Goal: Find specific page/section: Find specific page/section

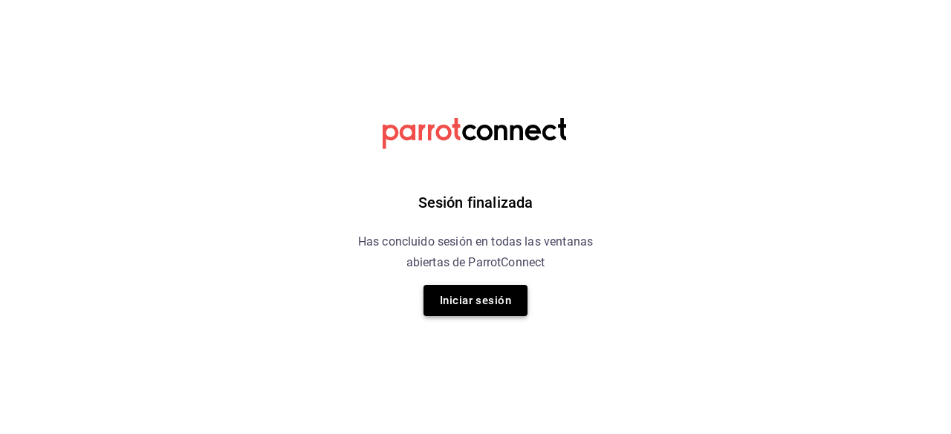
click at [463, 310] on button "Iniciar sesión" at bounding box center [475, 300] width 104 height 31
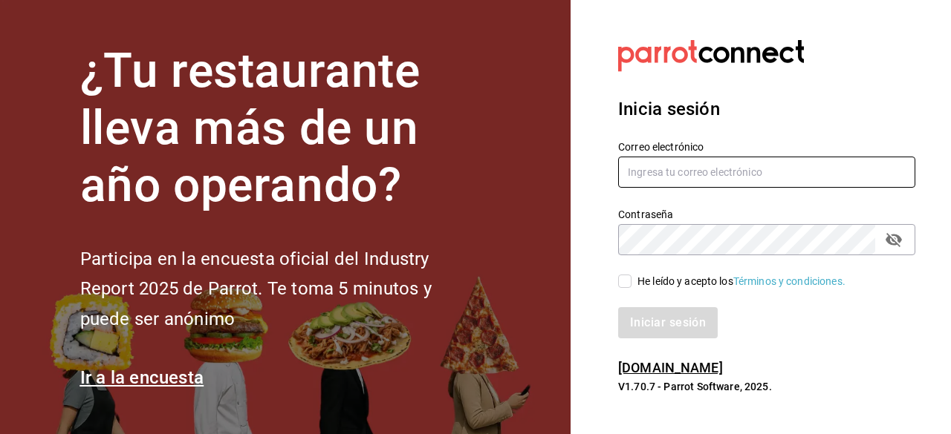
type input "asanchez@delica.mx"
click at [634, 280] on span "He leído y acepto los Términos y condiciones." at bounding box center [738, 282] width 214 height 16
click at [631, 280] on input "He leído y acepto los Términos y condiciones." at bounding box center [624, 281] width 13 height 13
checkbox input "true"
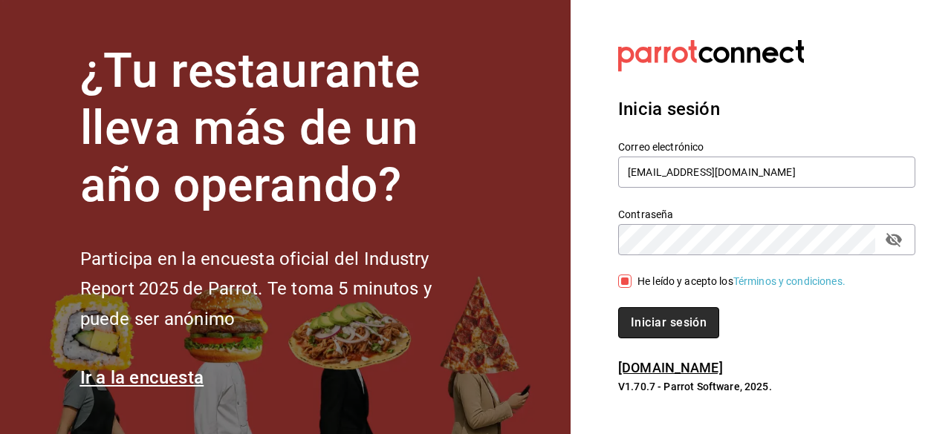
click at [666, 327] on button "Iniciar sesión" at bounding box center [668, 322] width 101 height 31
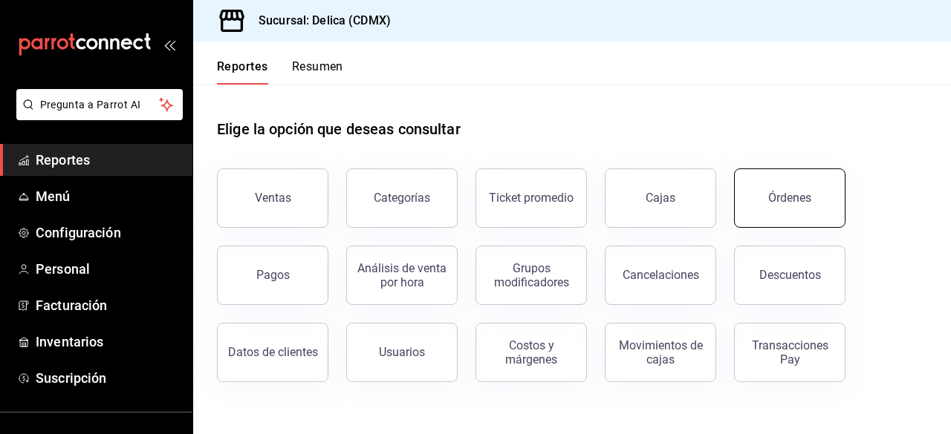
click at [793, 175] on button "Órdenes" at bounding box center [789, 198] width 111 height 59
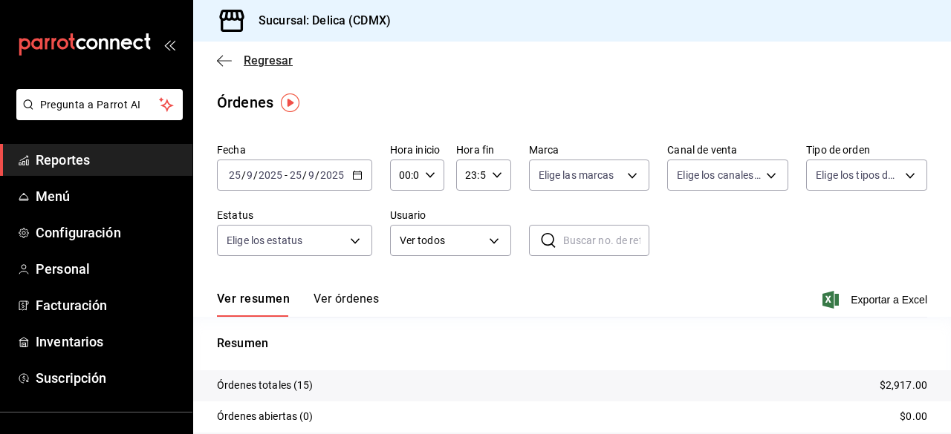
click at [266, 57] on span "Regresar" at bounding box center [268, 60] width 49 height 14
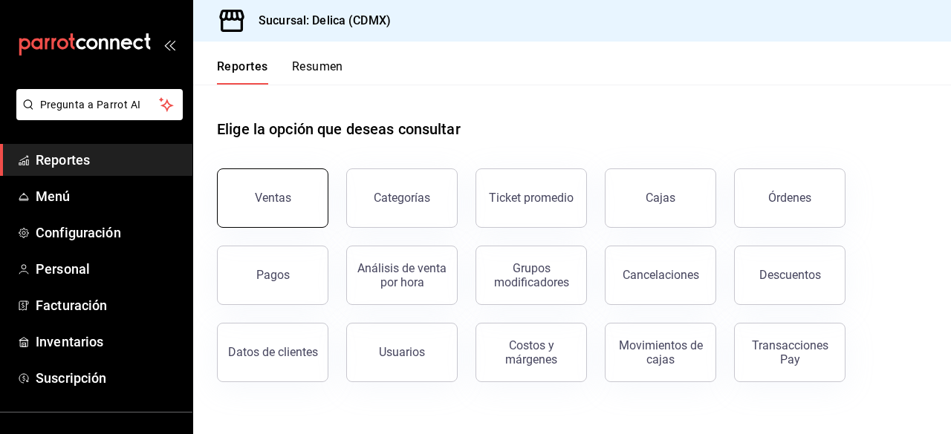
click at [288, 189] on button "Ventas" at bounding box center [272, 198] width 111 height 59
